Goal: Navigation & Orientation: Find specific page/section

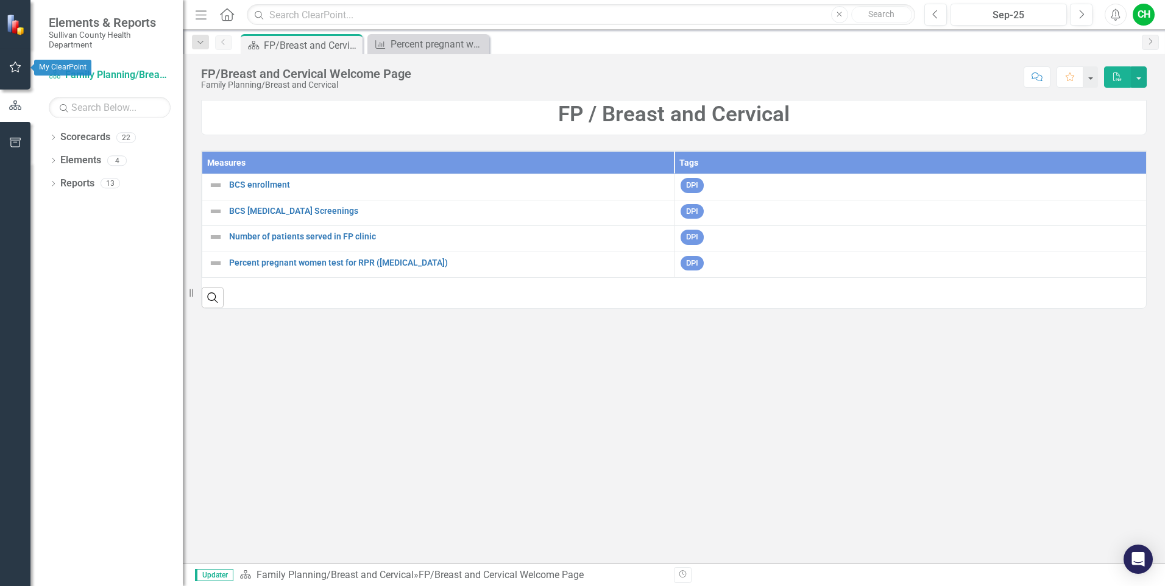
click at [17, 69] on icon "button" at bounding box center [15, 67] width 13 height 10
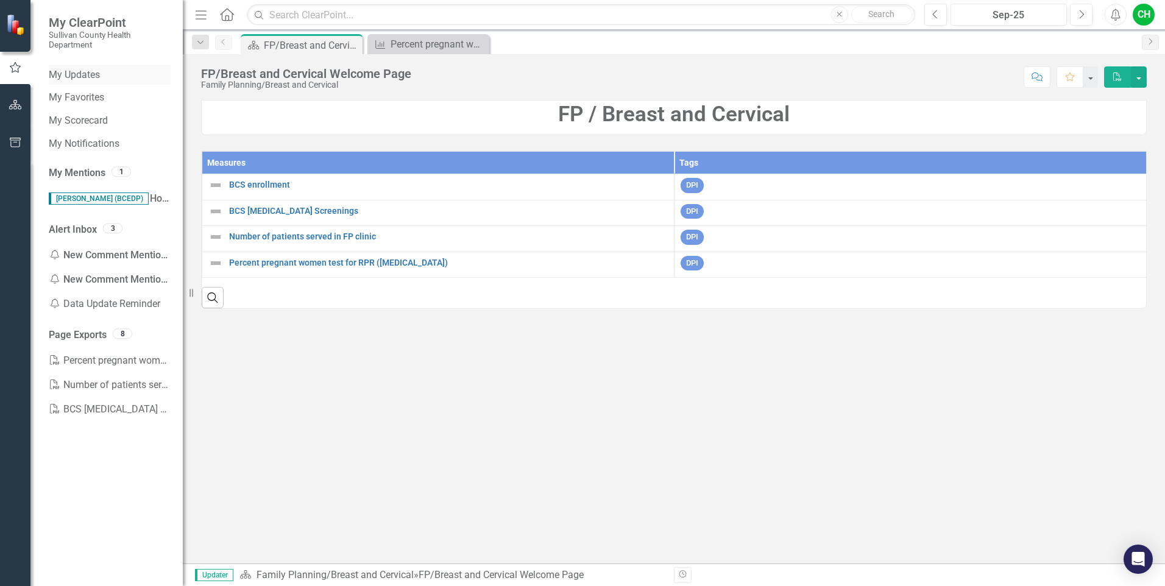
click at [101, 76] on link "My Updates" at bounding box center [110, 75] width 122 height 14
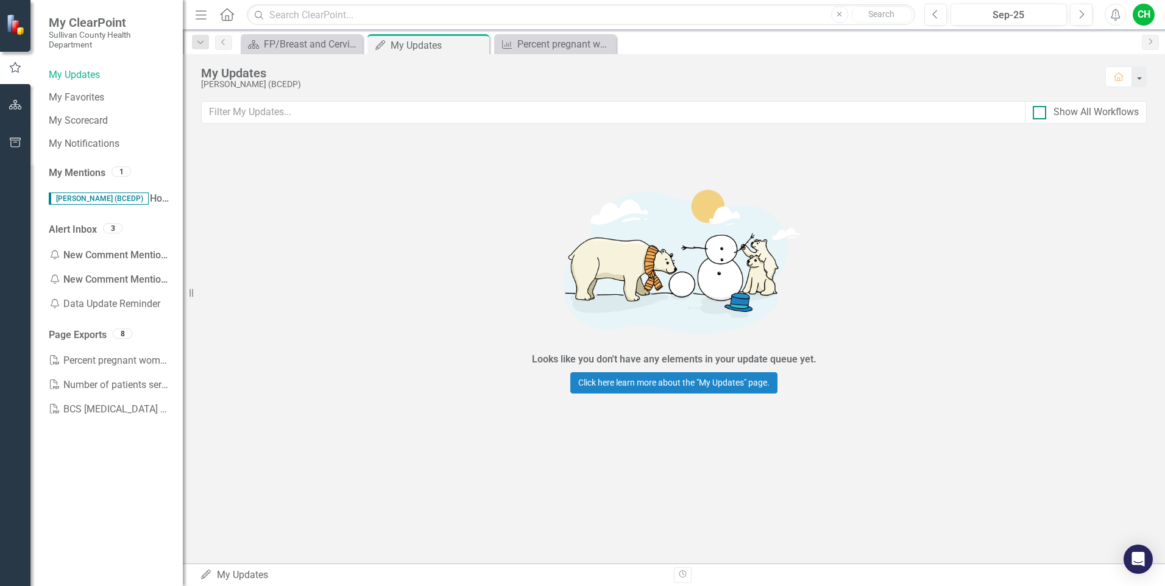
click at [1040, 110] on input "Show All Workflows" at bounding box center [1037, 110] width 8 height 8
checkbox input "true"
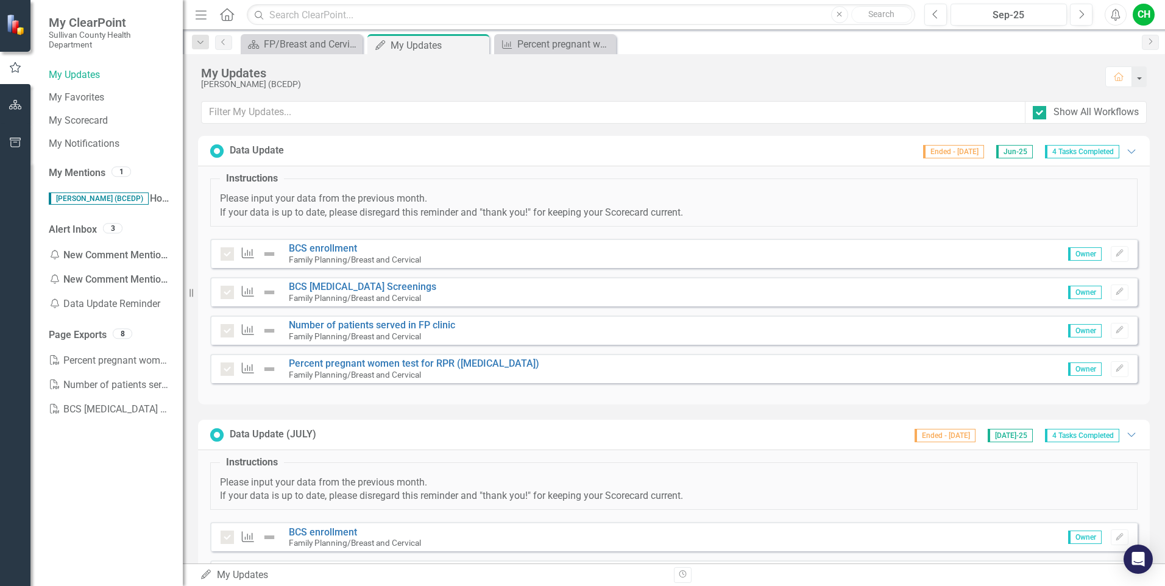
scroll to position [45, 0]
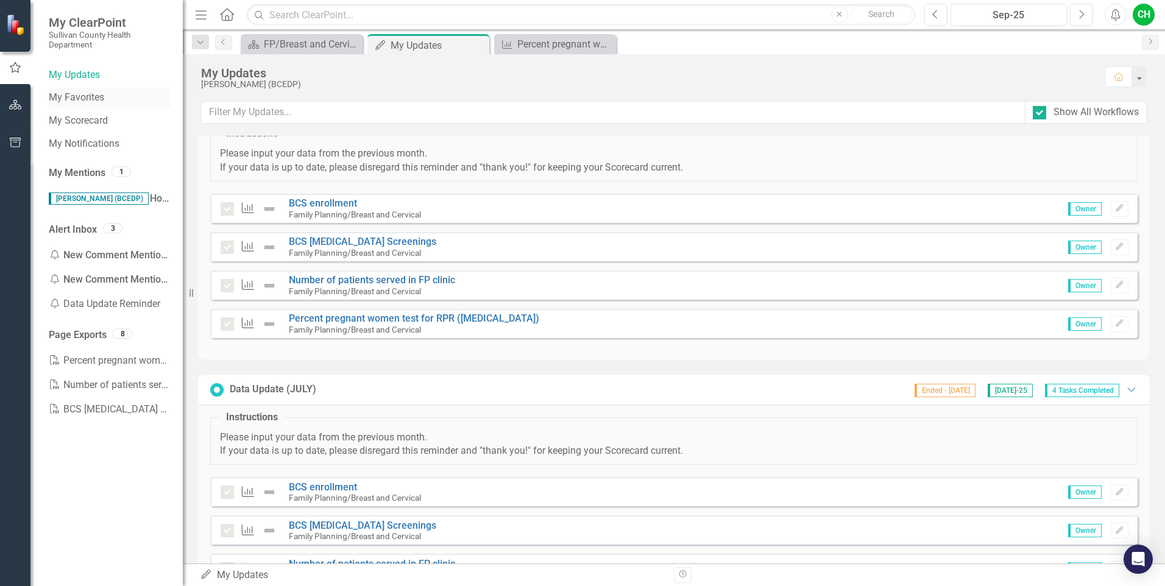
click at [71, 94] on link "My Favorites" at bounding box center [110, 98] width 122 height 14
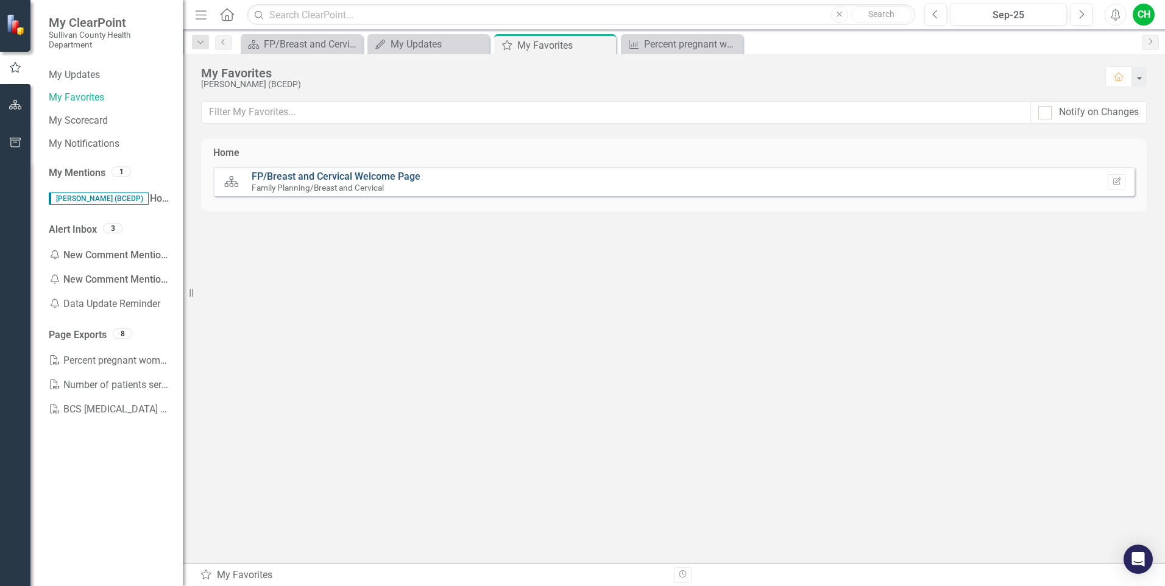
click at [292, 179] on link "FP/Breast and Cervical Welcome Page" at bounding box center [336, 177] width 169 height 12
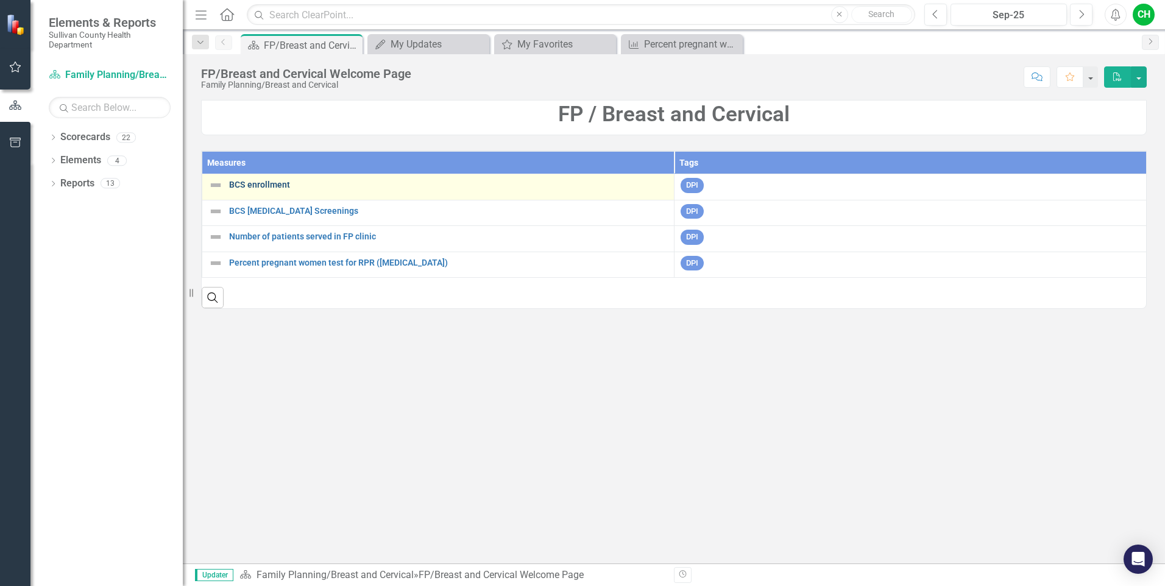
click at [272, 188] on link "BCS enrollment" at bounding box center [448, 184] width 439 height 9
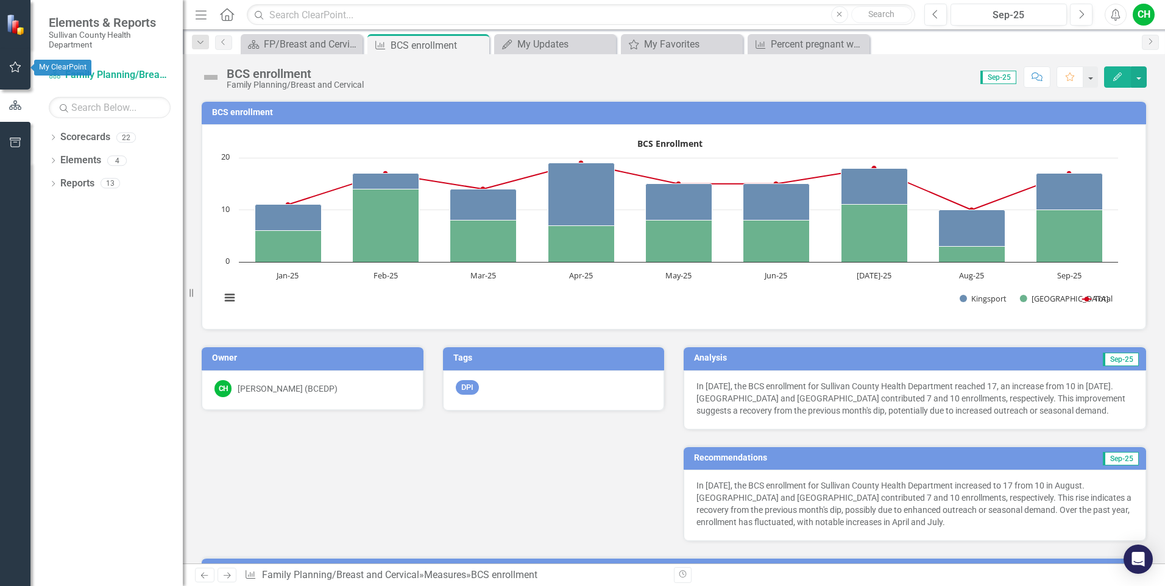
click at [21, 69] on icon "button" at bounding box center [15, 67] width 13 height 10
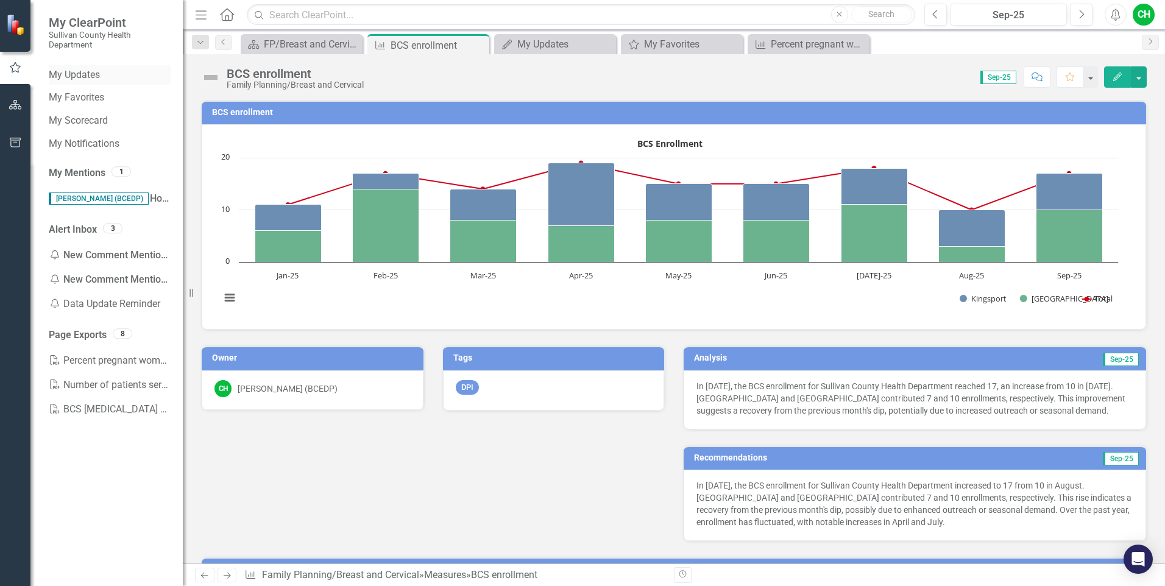
click at [85, 70] on link "My Updates" at bounding box center [110, 75] width 122 height 14
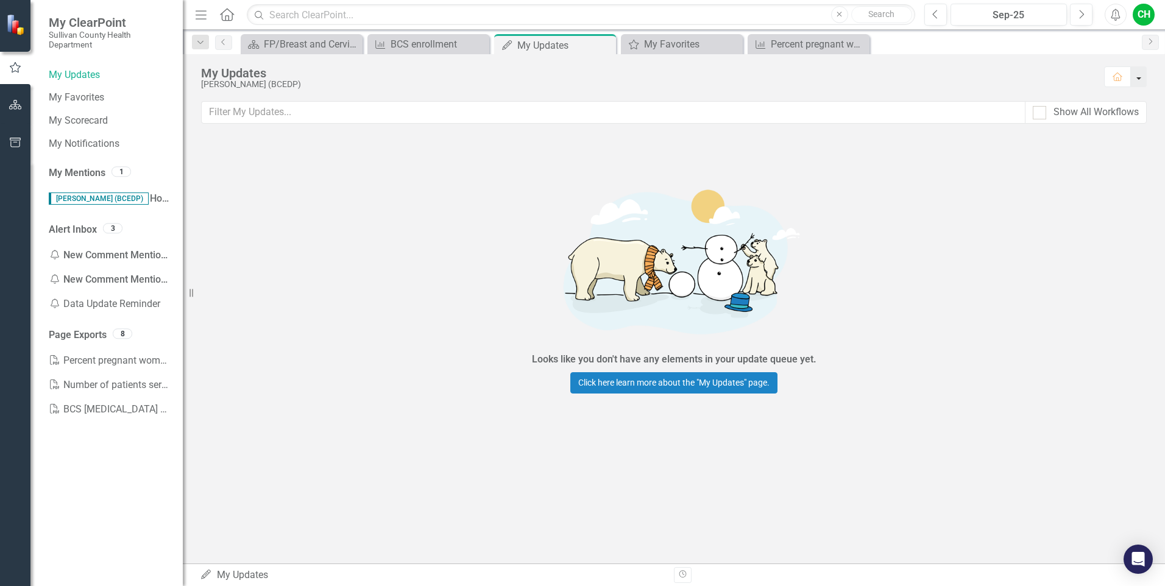
click at [1142, 73] on button "button" at bounding box center [1139, 76] width 16 height 21
click at [1057, 68] on div "My Updates" at bounding box center [647, 72] width 892 height 13
